Goal: Find contact information: Find contact information

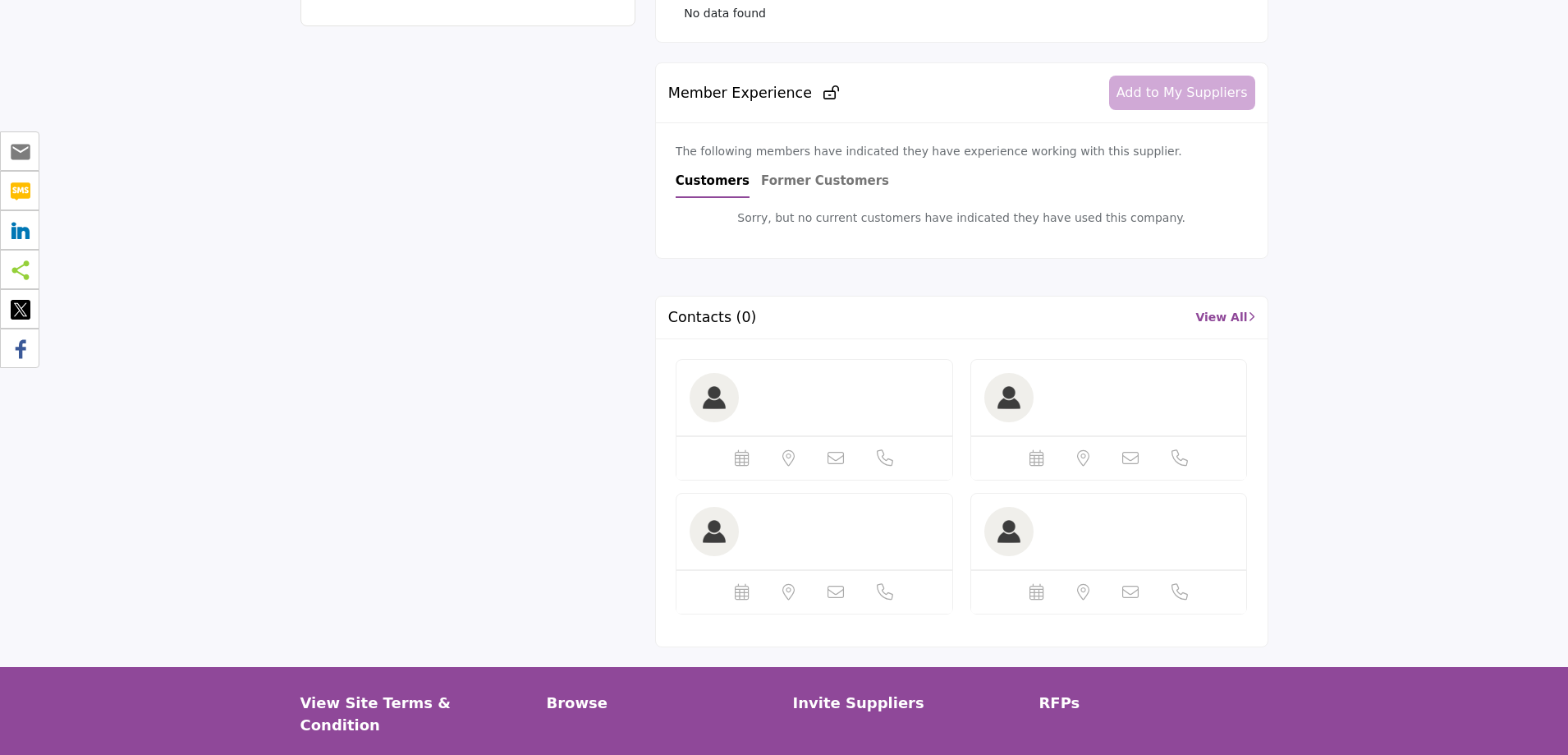
scroll to position [903, 0]
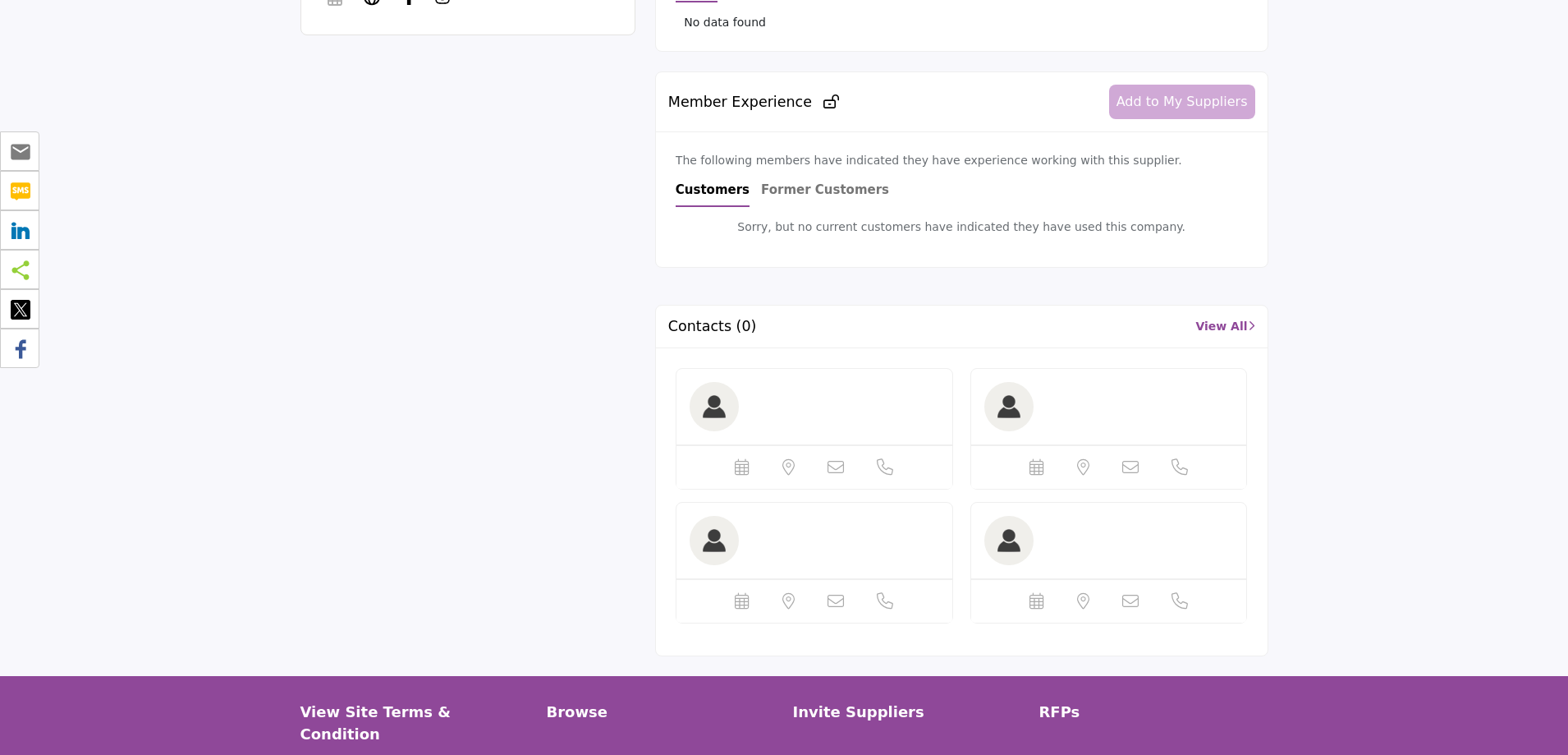
click at [1215, 322] on link "View All" at bounding box center [1224, 326] width 59 height 18
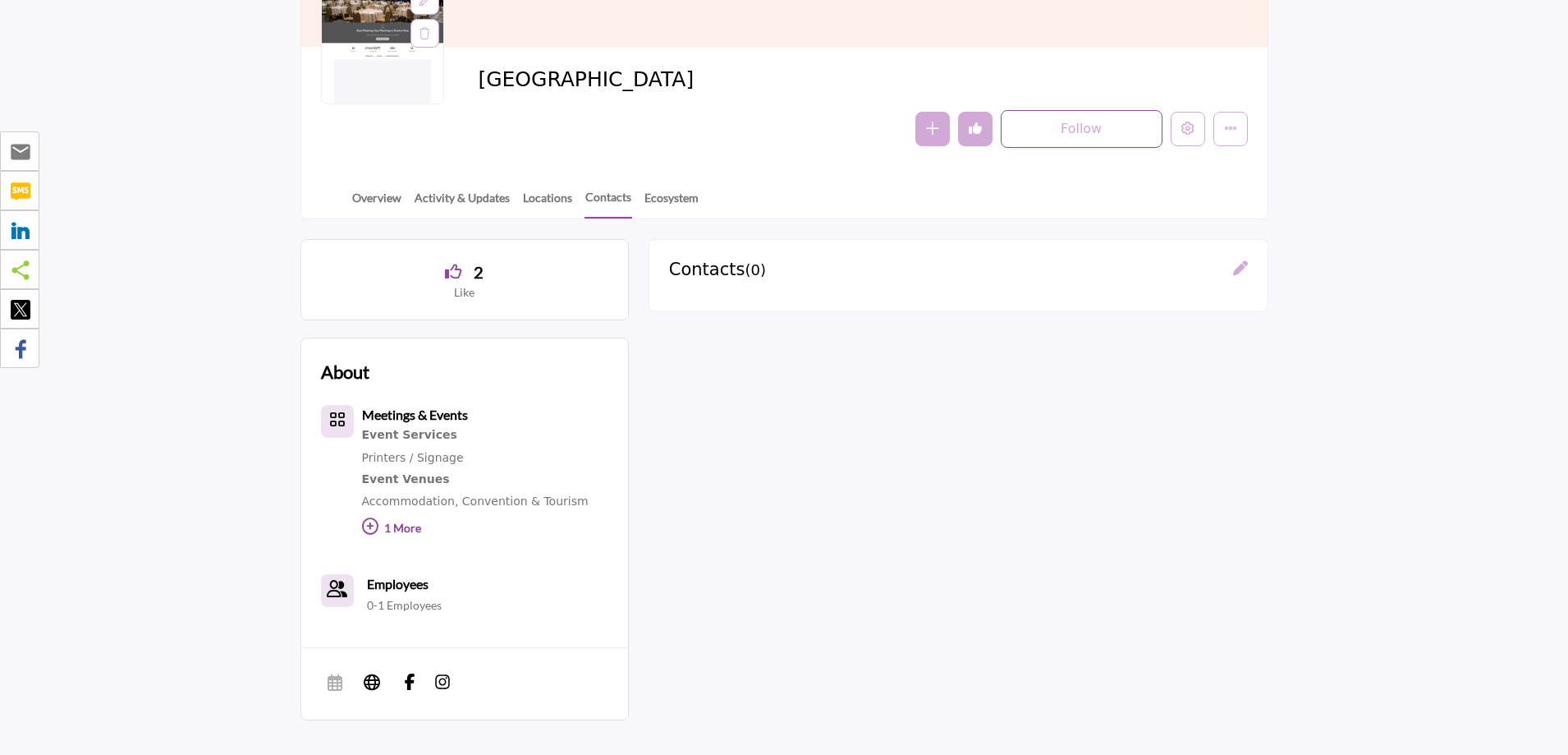
scroll to position [82, 0]
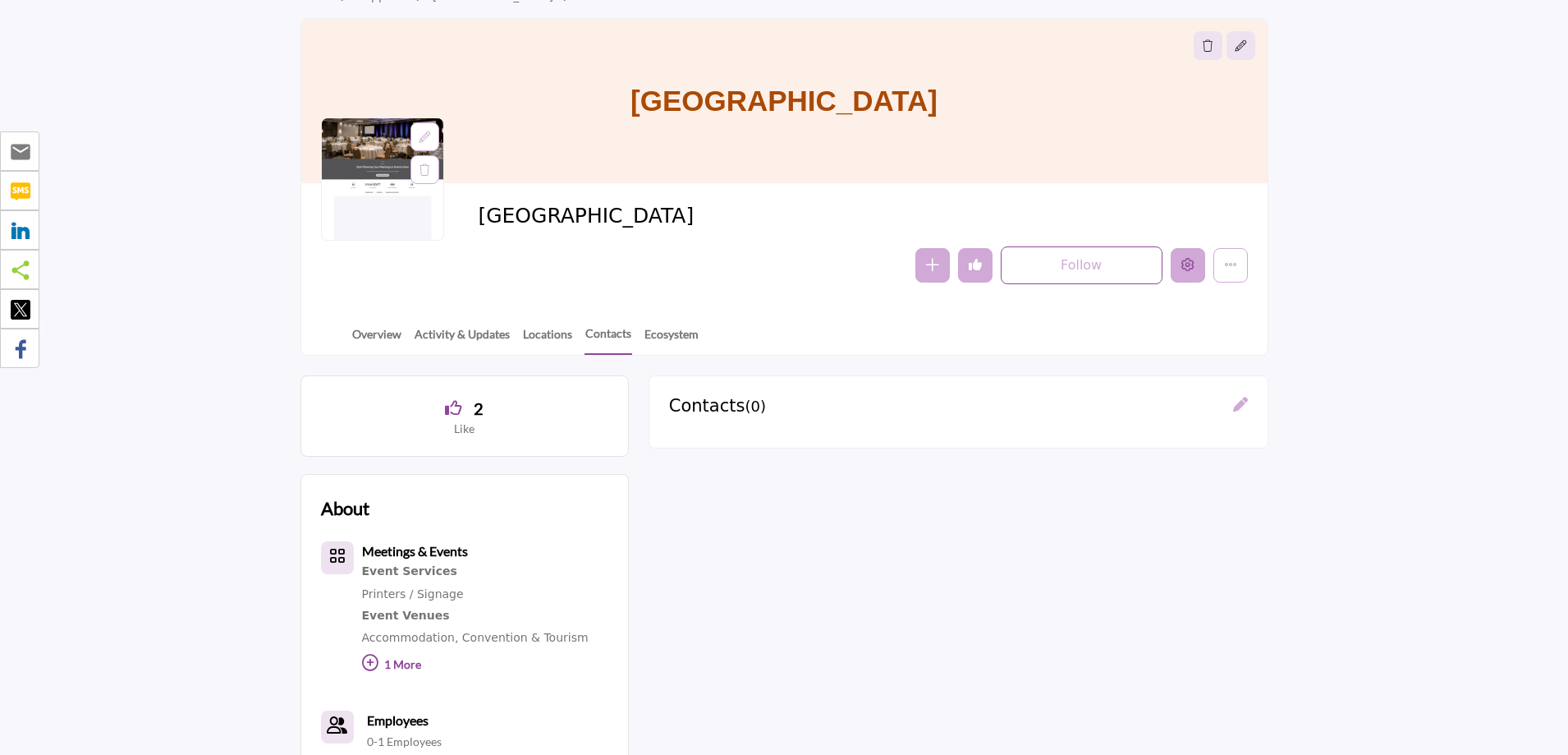
click at [1188, 271] on icon "Edit company" at bounding box center [1188, 264] width 13 height 13
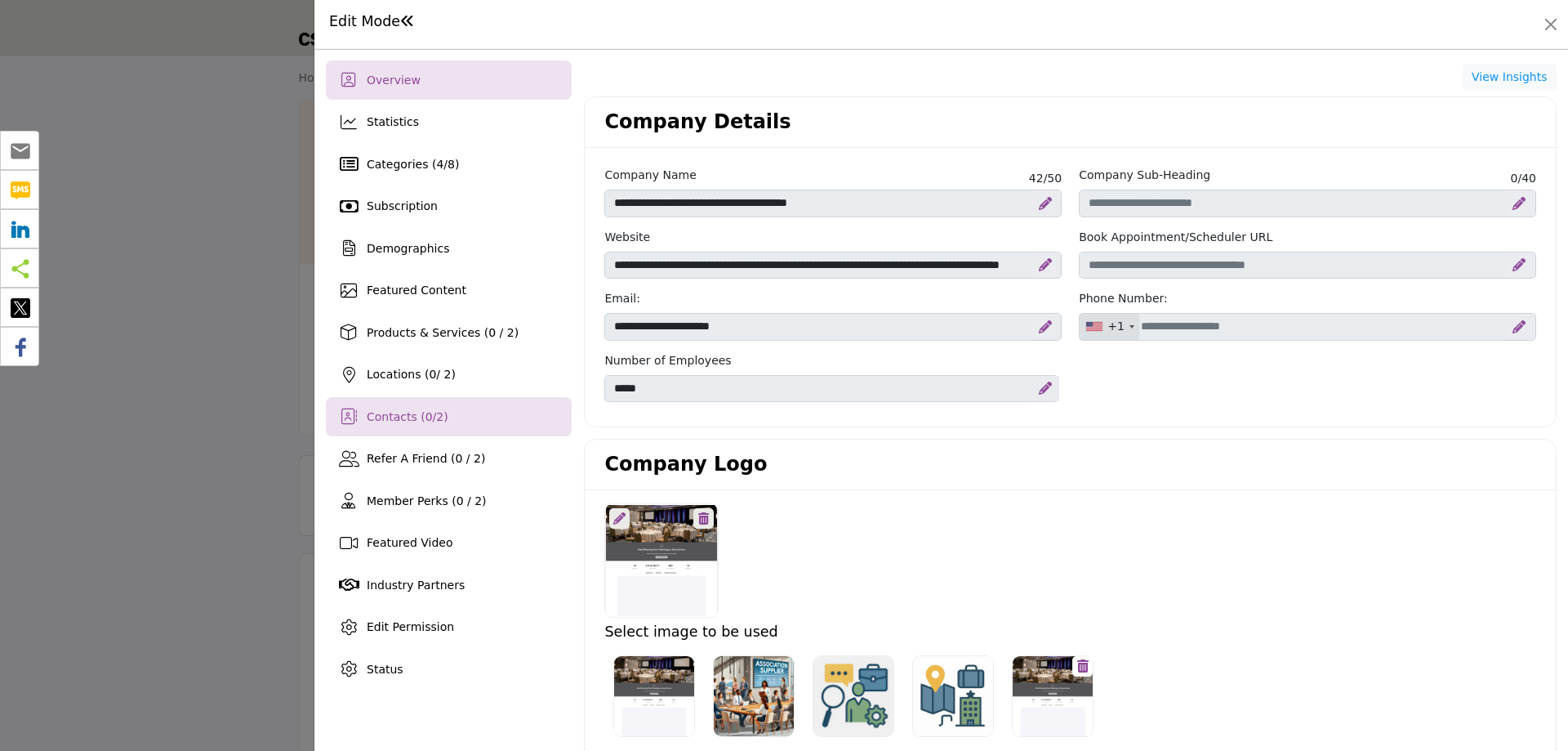
click at [407, 427] on div "Contacts ( 0 / 2 )" at bounding box center [449, 416] width 246 height 39
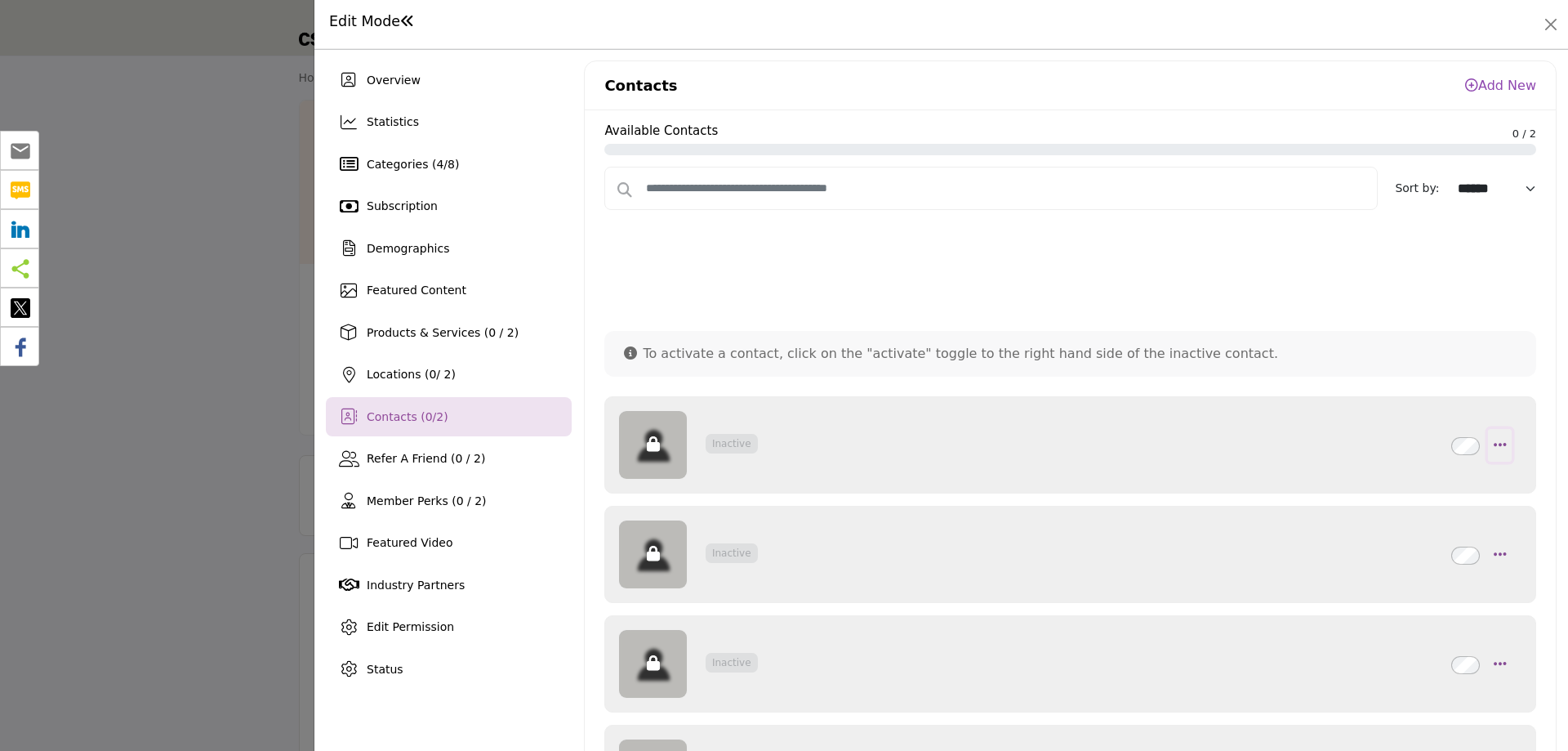
click at [1493, 444] on icon "button" at bounding box center [1500, 445] width 13 height 15
click at [1415, 484] on link "Edit Contact" at bounding box center [1425, 484] width 158 height 29
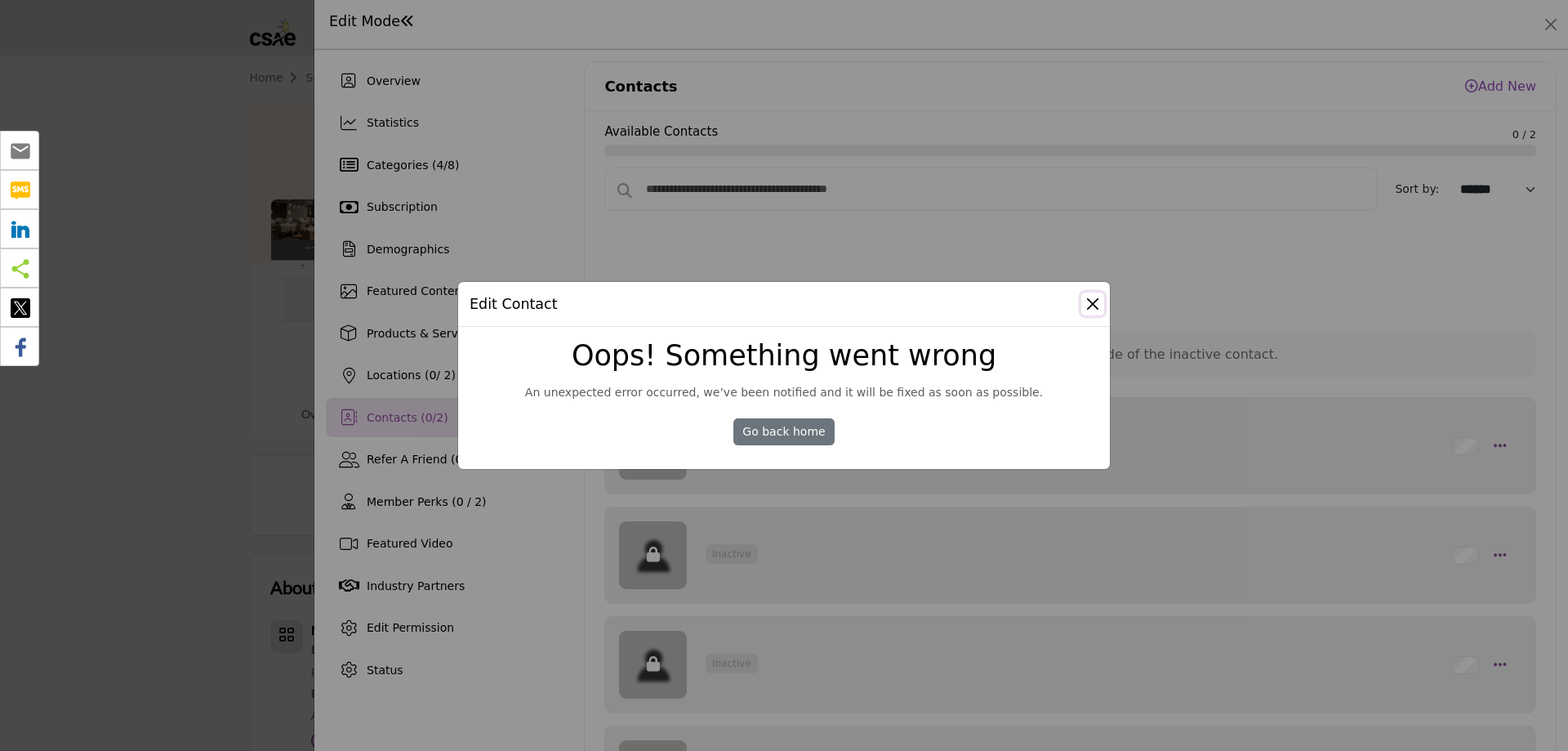
click at [1102, 303] on button "Close Modal" at bounding box center [1092, 303] width 23 height 23
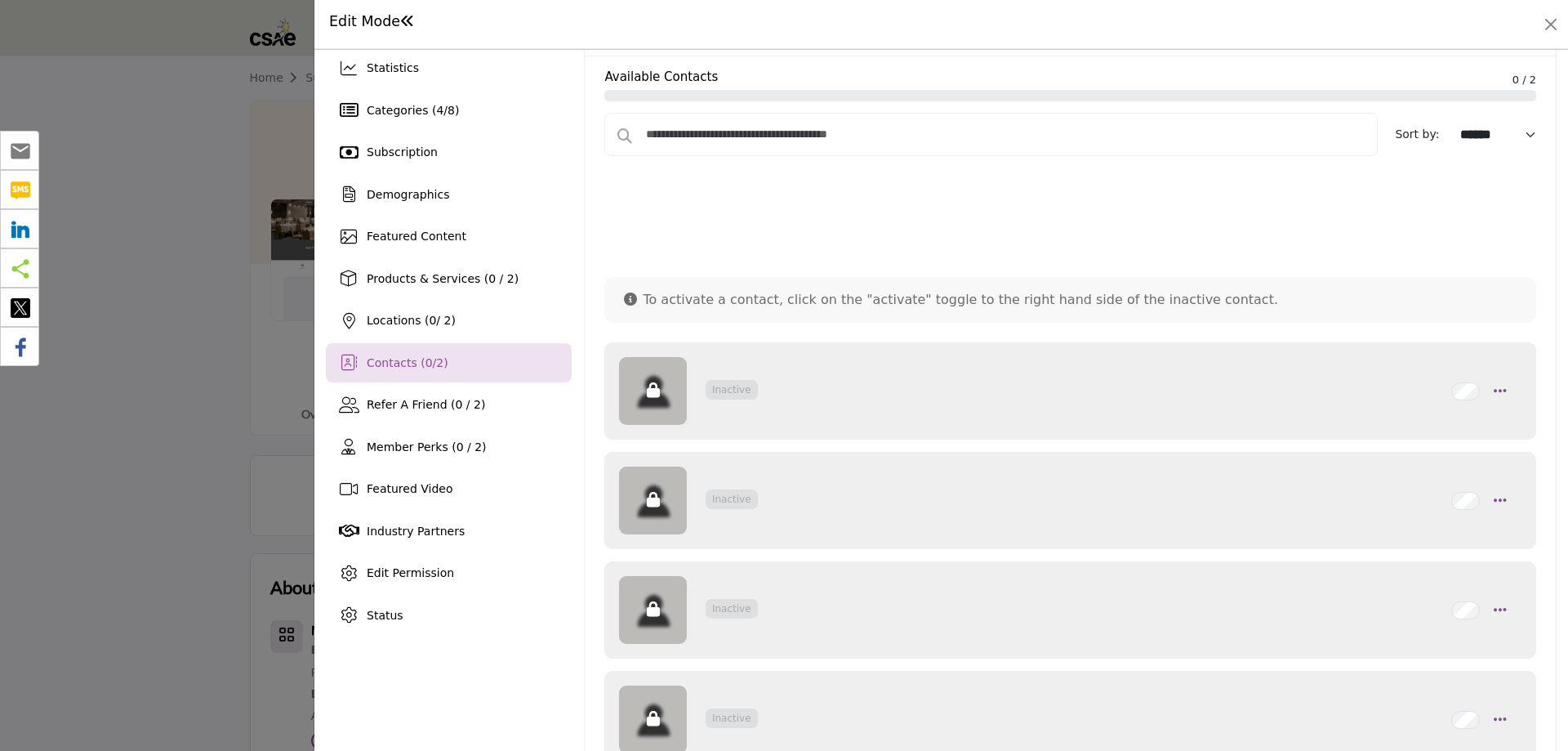
scroll to position [82, 0]
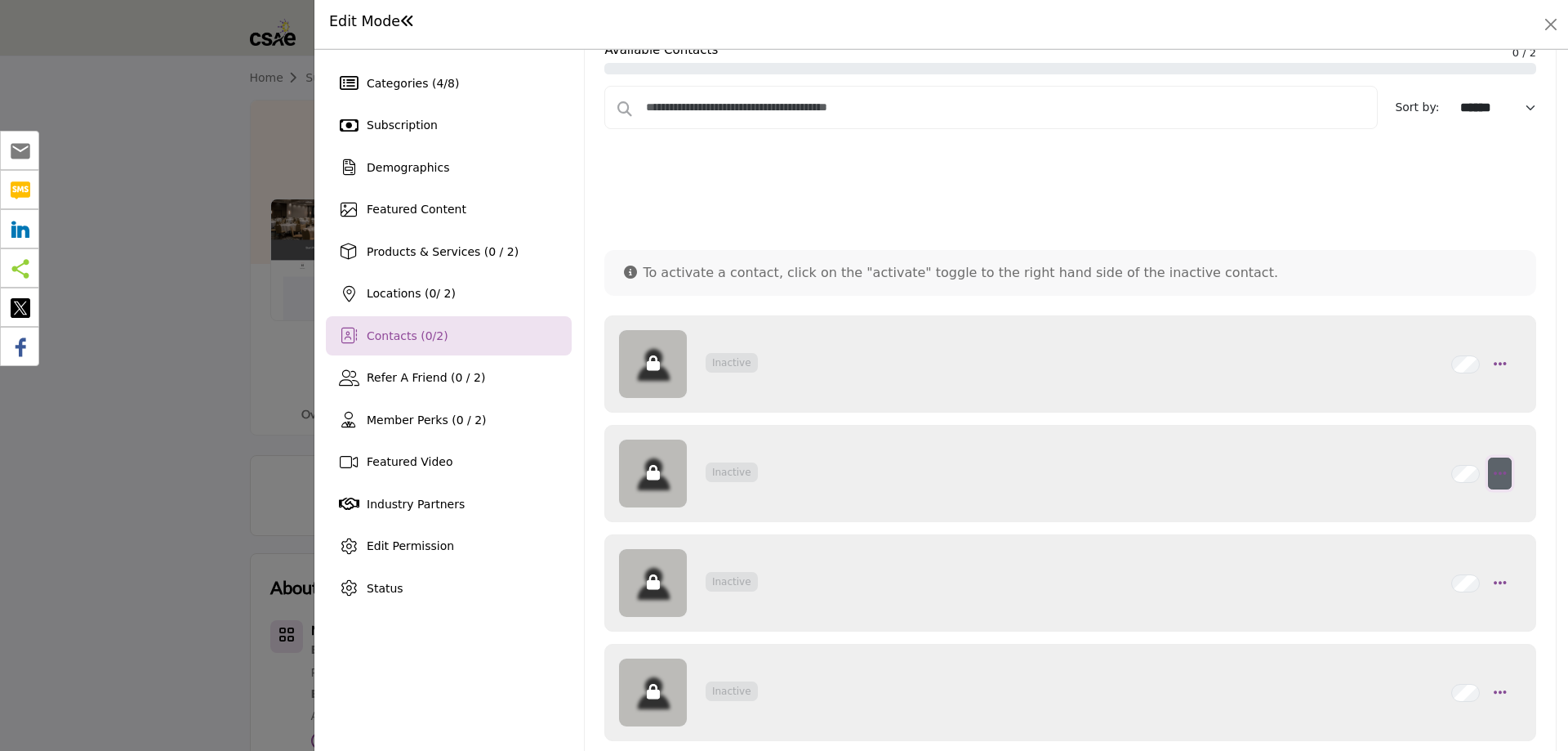
click at [1488, 381] on button "button" at bounding box center [1500, 364] width 23 height 33
click at [1372, 513] on link "Edit Contact" at bounding box center [1425, 512] width 170 height 29
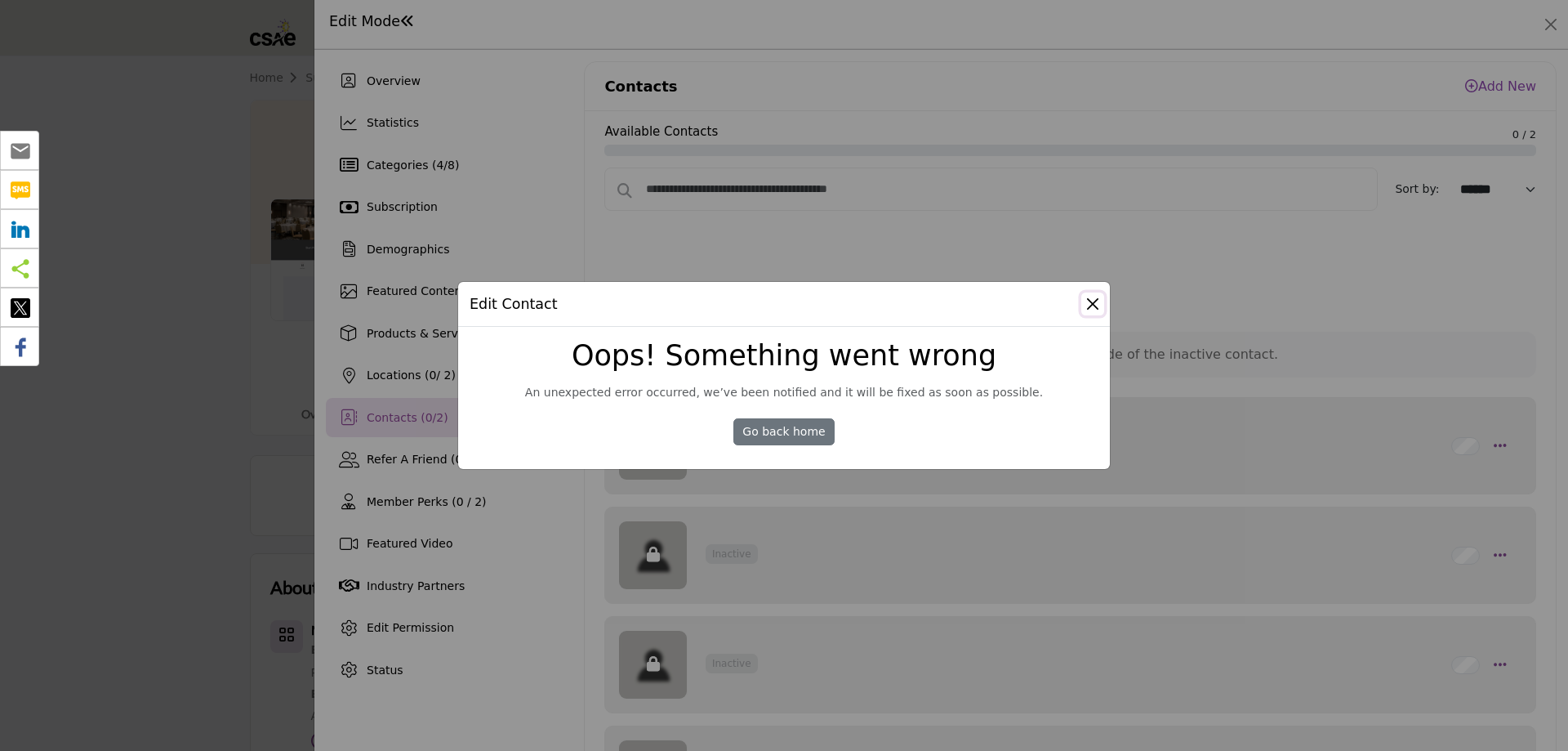
click at [1092, 302] on button "Close Modal" at bounding box center [1092, 303] width 23 height 23
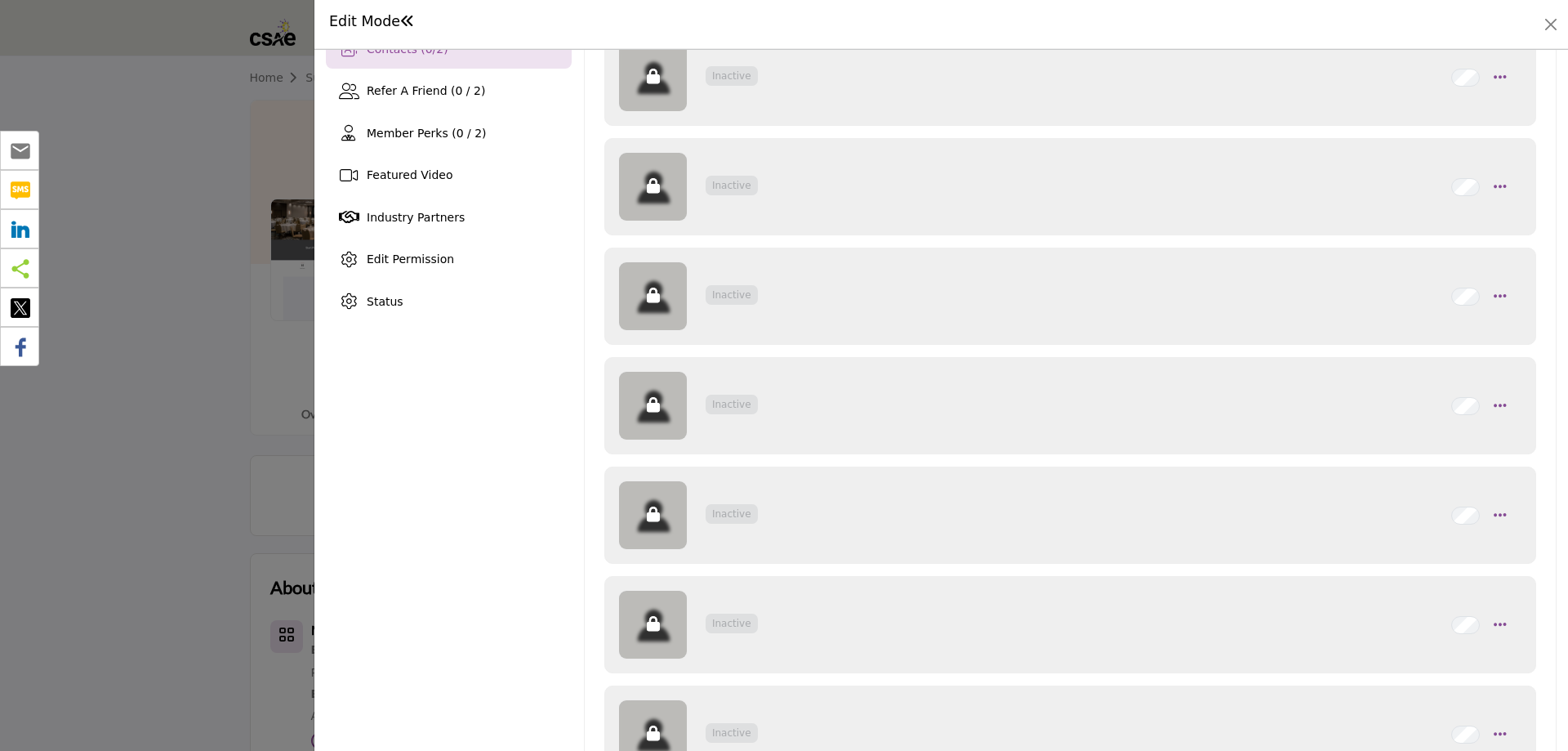
scroll to position [408, 0]
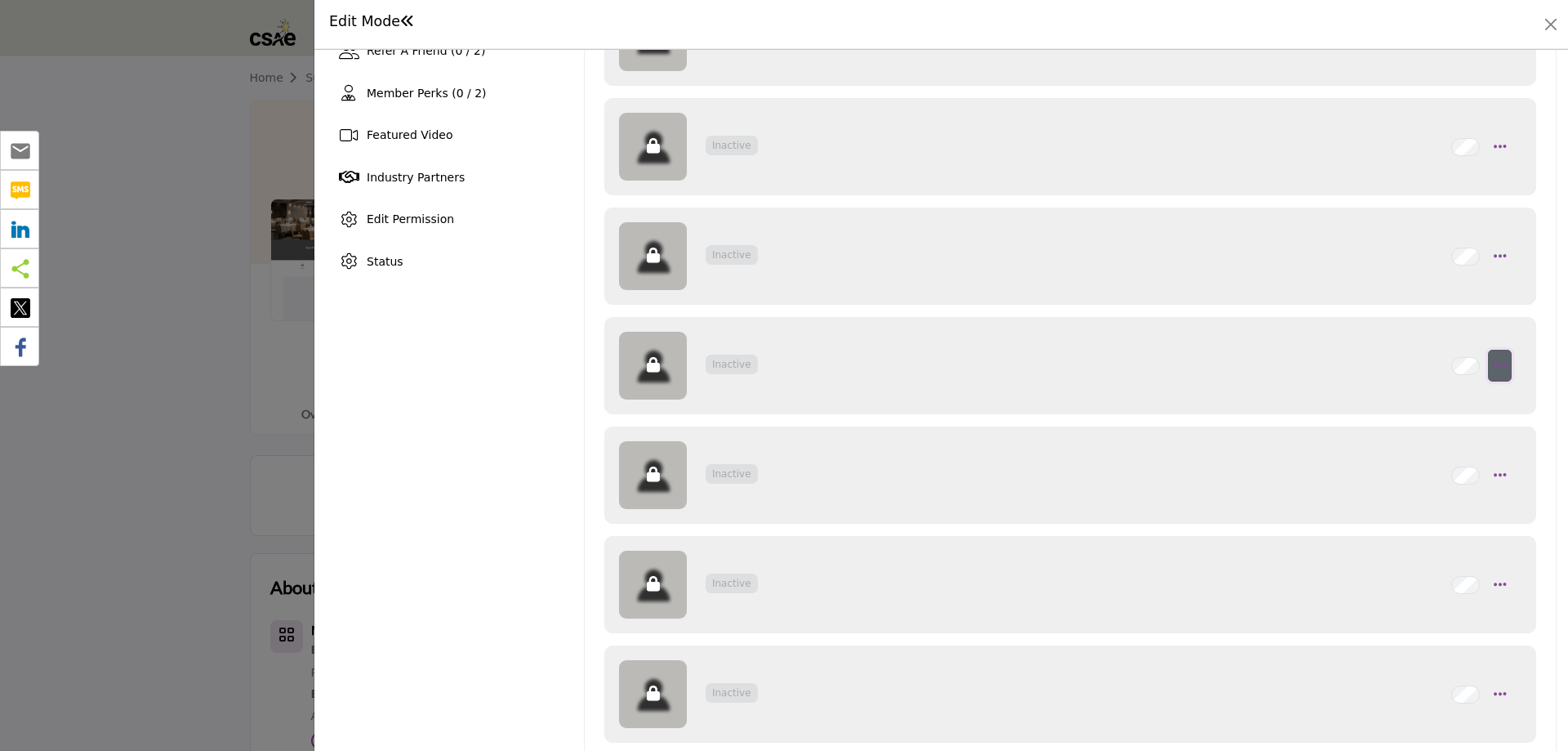
click at [1495, 44] on icon "button" at bounding box center [1500, 37] width 13 height 15
click at [1391, 400] on link "Edit Contact" at bounding box center [1425, 405] width 170 height 29
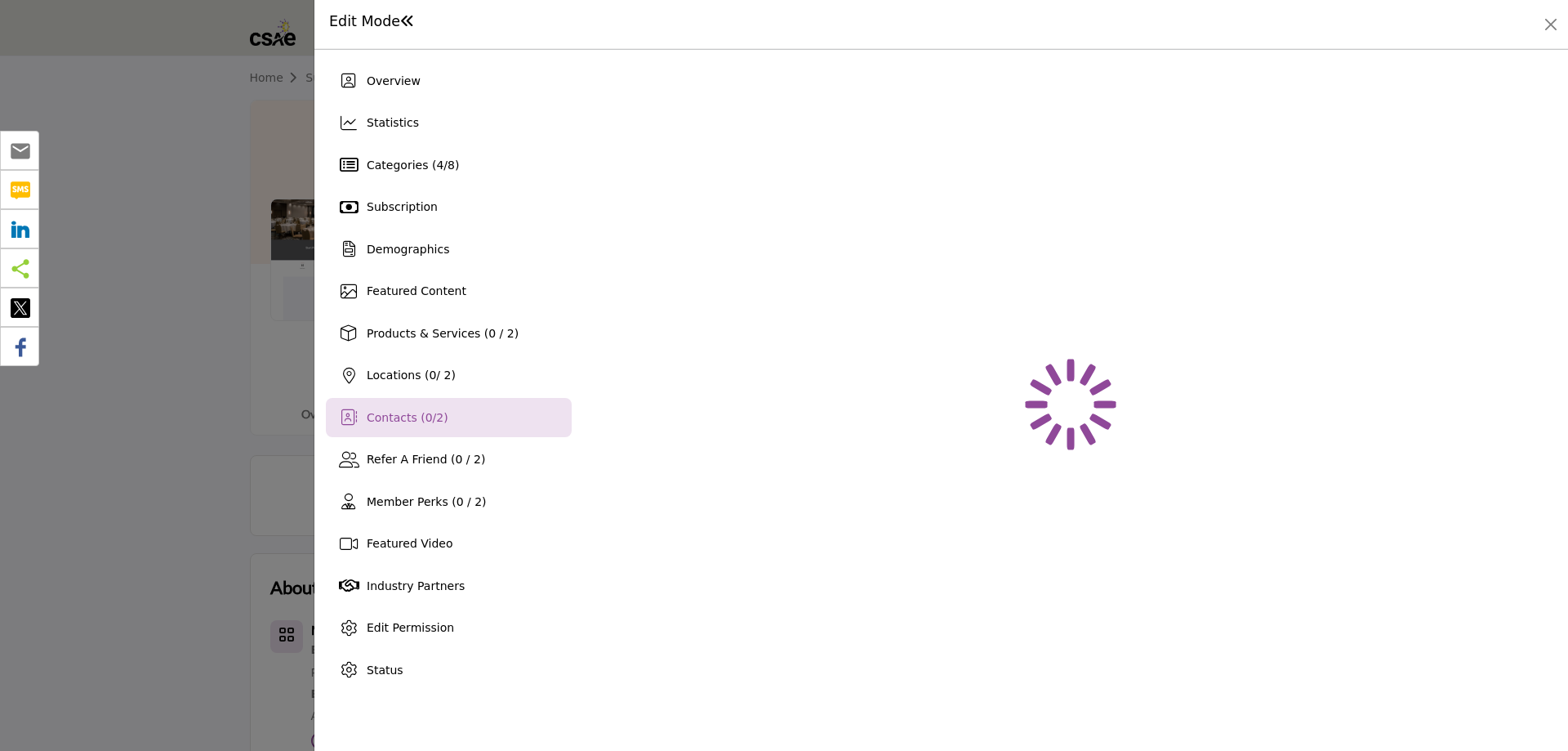
scroll to position [0, 0]
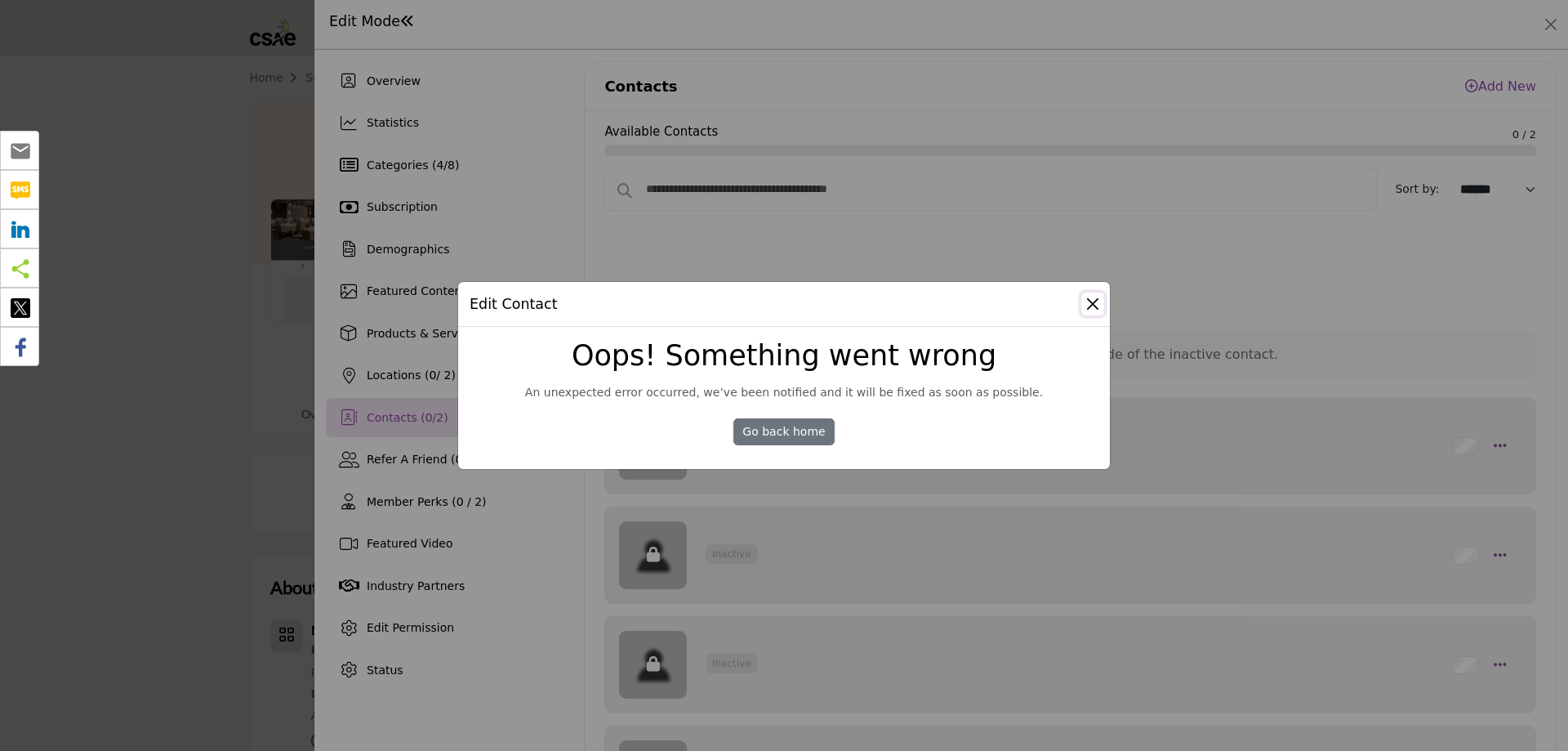
click at [1089, 305] on button "Close Modal" at bounding box center [1092, 303] width 23 height 23
